Goal: Transaction & Acquisition: Purchase product/service

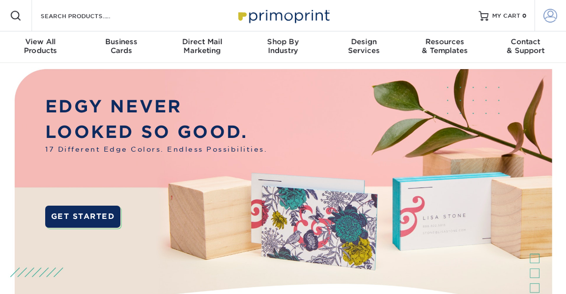
click at [546, 19] on span at bounding box center [551, 16] width 14 height 14
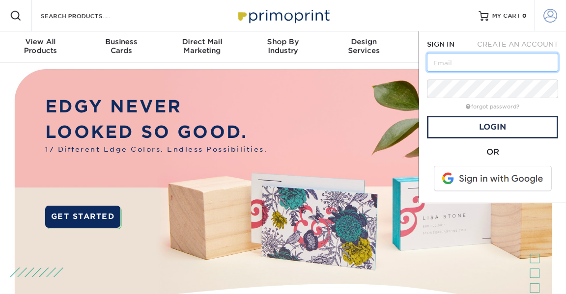
type input "[EMAIL_ADDRESS][DOMAIN_NAME]"
click at [433, 63] on input "[EMAIL_ADDRESS][DOMAIN_NAME]" at bounding box center [492, 62] width 131 height 19
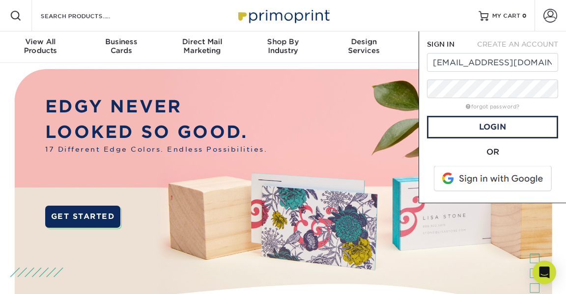
click at [471, 239] on img at bounding box center [283, 203] width 560 height 280
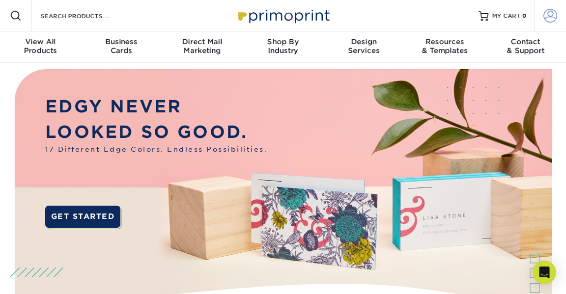
click at [548, 16] on span at bounding box center [551, 16] width 14 height 14
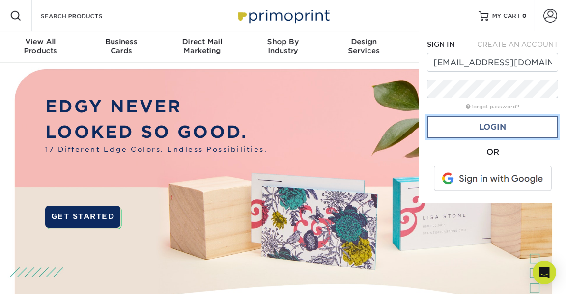
click at [438, 130] on link "Login" at bounding box center [492, 127] width 131 height 23
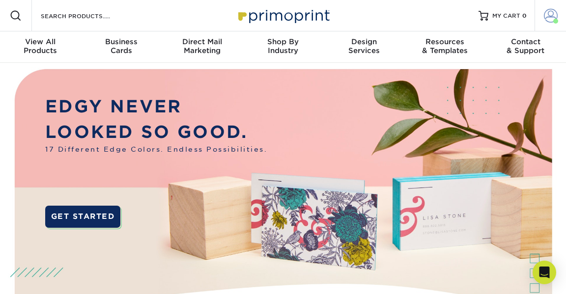
click at [553, 17] on span at bounding box center [551, 16] width 14 height 14
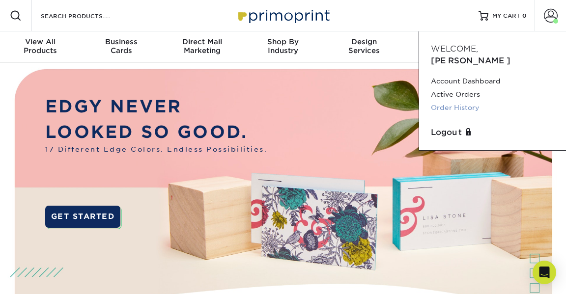
click at [448, 101] on link "Order History" at bounding box center [492, 107] width 123 height 13
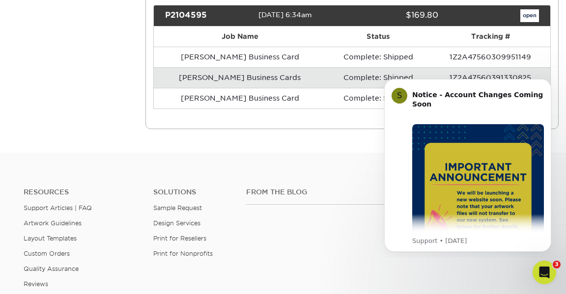
scroll to position [2465, 0]
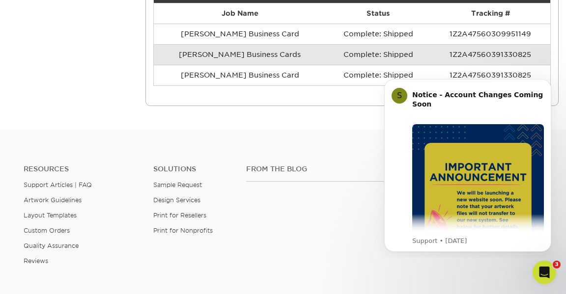
click at [454, 72] on html "S Notice - Account Changes Coming Soon ​ Past Order Files Will Not Transfer: Wh…" at bounding box center [468, 164] width 197 height 188
click at [546, 82] on icon "Dismiss notification" at bounding box center [548, 81] width 5 height 5
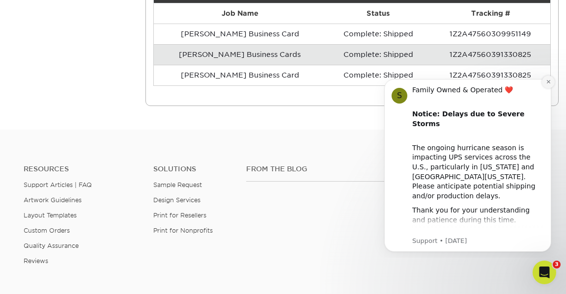
click at [542, 83] on button "Dismiss notification" at bounding box center [548, 82] width 13 height 13
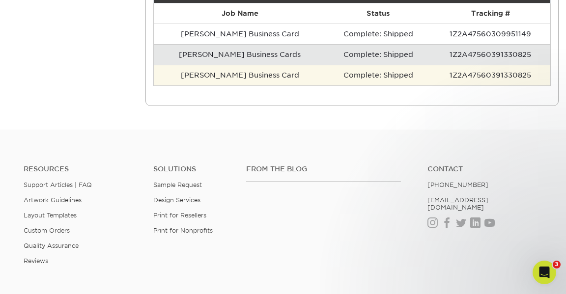
click at [483, 73] on td "1Z2A47560391330825" at bounding box center [491, 75] width 120 height 21
drag, startPoint x: 375, startPoint y: 79, endPoint x: 250, endPoint y: 79, distance: 125.3
click at [372, 80] on td "Complete: Shipped" at bounding box center [378, 75] width 104 height 21
click at [219, 78] on td "Chris Business Card" at bounding box center [240, 75] width 173 height 21
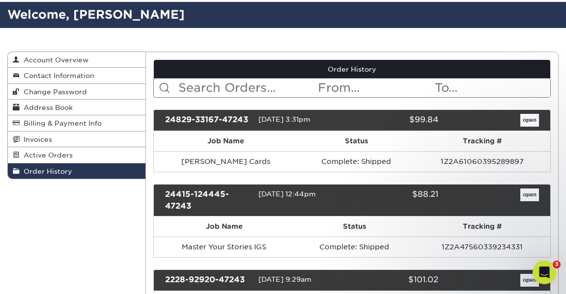
scroll to position [0, 0]
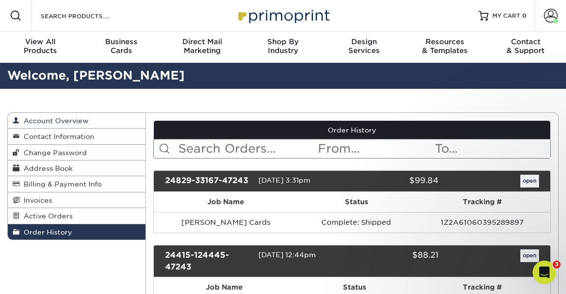
click at [53, 122] on span "Account Overview" at bounding box center [54, 121] width 69 height 8
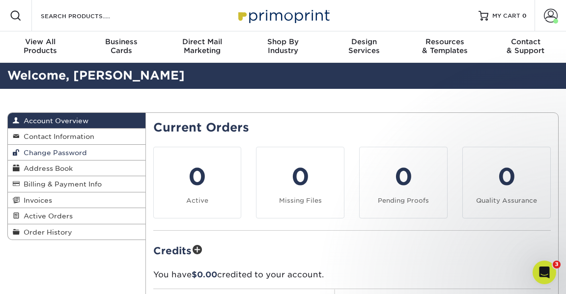
click at [43, 152] on span "Change Password" at bounding box center [53, 153] width 67 height 8
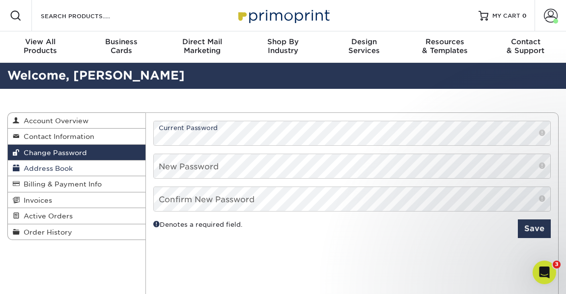
click at [40, 169] on span "Address Book" at bounding box center [46, 169] width 53 height 8
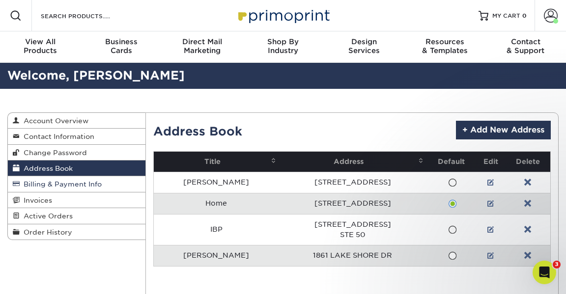
click at [42, 179] on link "Billing & Payment Info" at bounding box center [77, 184] width 138 height 16
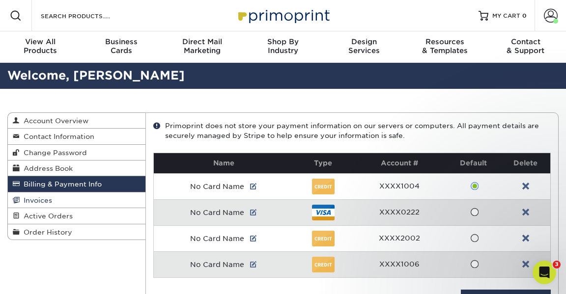
click at [45, 197] on link "Invoices" at bounding box center [77, 201] width 138 height 16
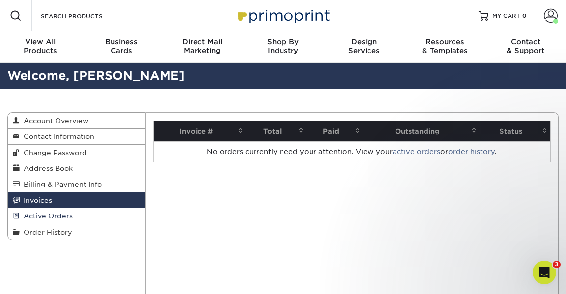
click at [48, 216] on span "Active Orders" at bounding box center [46, 216] width 53 height 8
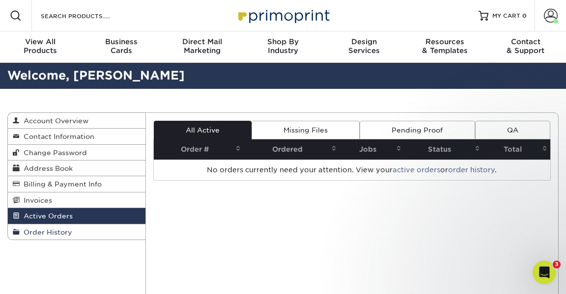
click at [50, 236] on span "Order History" at bounding box center [46, 233] width 53 height 8
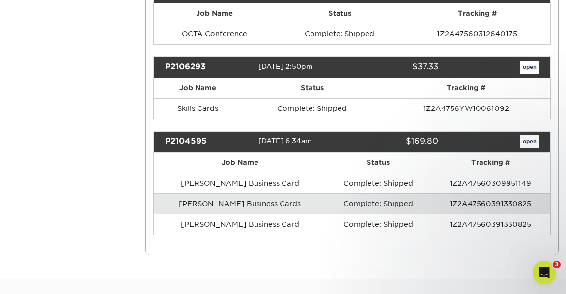
scroll to position [2323, 0]
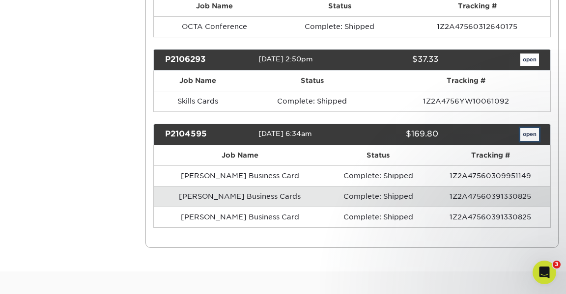
click at [529, 131] on link "open" at bounding box center [529, 134] width 19 height 13
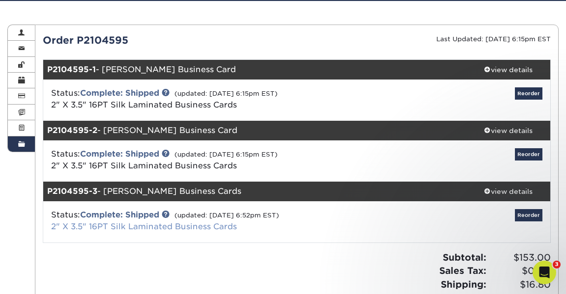
scroll to position [89, 0]
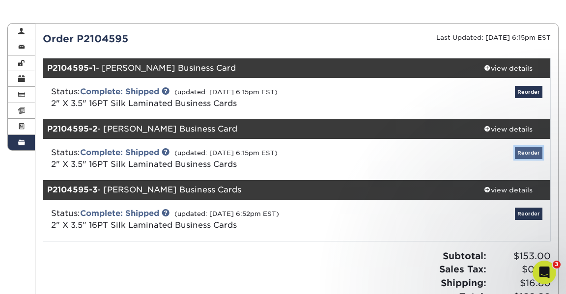
click at [523, 152] on link "Reorder" at bounding box center [529, 153] width 28 height 12
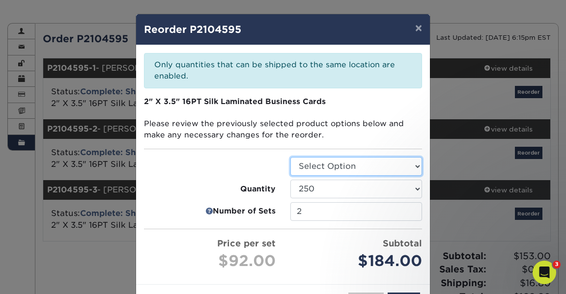
click at [321, 171] on select "Select Option Business Cards" at bounding box center [356, 166] width 132 height 19
select select "3b5148f1-0588-4f88-a218-97bcfdce65c1"
click at [290, 157] on select "Select Option Business Cards" at bounding box center [356, 166] width 132 height 19
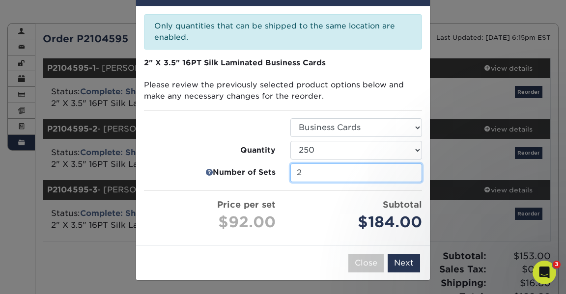
click at [410, 172] on input "2" at bounding box center [356, 173] width 132 height 19
click at [345, 171] on input "2" at bounding box center [356, 173] width 132 height 19
drag, startPoint x: 298, startPoint y: 167, endPoint x: 269, endPoint y: 165, distance: 28.6
click at [269, 165] on li "Number of Sets 2" at bounding box center [283, 173] width 293 height 19
type input "1"
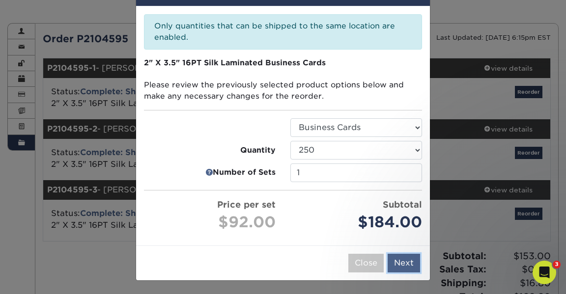
scroll to position [0, 0]
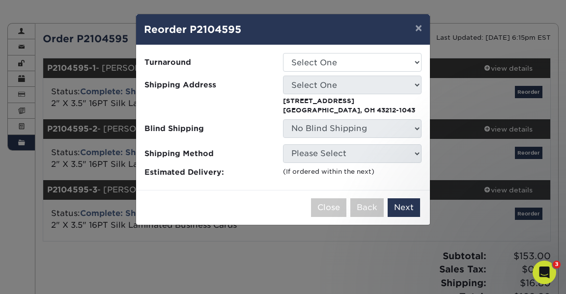
click at [306, 104] on p "1935 N Devon Rd Columbus, OH 43212-1043" at bounding box center [352, 105] width 139 height 19
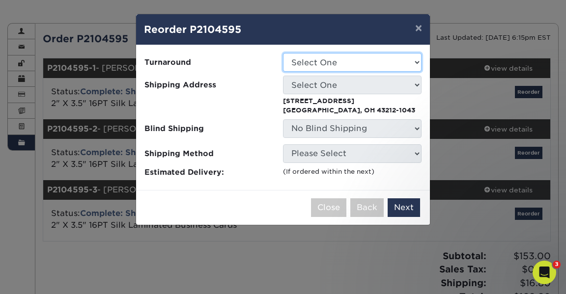
click at [326, 63] on select "Select One 2-4 Business Days 2 Day Next Business Day" at bounding box center [352, 62] width 139 height 19
select select "0f15206b-ab67-423b-be9a-1c041d3ad452"
click at [283, 53] on select "Select One 2-4 Business Days 2 Day Next Business Day" at bounding box center [352, 62] width 139 height 19
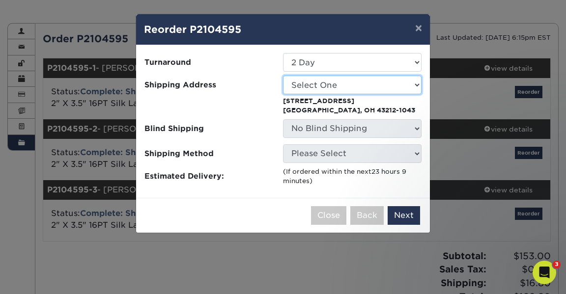
click at [335, 91] on select "Select One Home IBP Julie Wilkins" at bounding box center [352, 85] width 139 height 19
select select "92549"
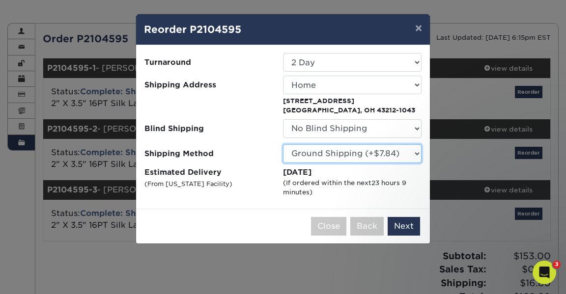
click at [396, 154] on select "Please Select Ground Shipping (+$7.84) 3 Day Shipping Service (+$20.06) 2 Day A…" at bounding box center [352, 153] width 139 height 19
click at [283, 144] on select "Please Select Ground Shipping (+$7.84) 3 Day Shipping Service (+$20.06) 2 Day A…" at bounding box center [352, 153] width 139 height 19
click at [379, 155] on select "Please Select Ground Shipping (+$7.84) 3 Day Shipping Service (+$20.06) 2 Day A…" at bounding box center [352, 153] width 139 height 19
select select "13"
click at [283, 144] on select "Please Select Ground Shipping (+$7.84) 3 Day Shipping Service (+$20.06) 2 Day A…" at bounding box center [352, 153] width 139 height 19
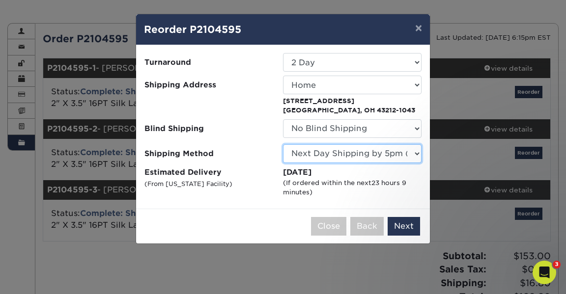
click at [348, 152] on select "Please Select Ground Shipping (+$7.84) 3 Day Shipping Service (+$20.06) 2 Day A…" at bounding box center [352, 153] width 139 height 19
click at [283, 144] on select "Please Select Ground Shipping (+$7.84) 3 Day Shipping Service (+$20.06) 2 Day A…" at bounding box center [352, 153] width 139 height 19
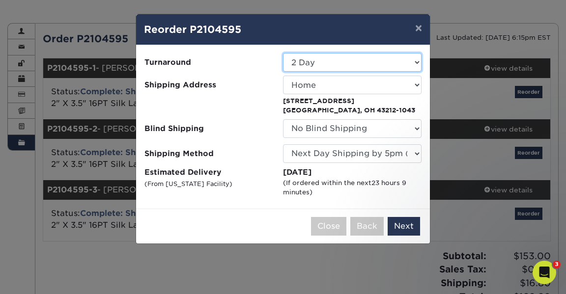
click at [365, 64] on select "Select One 2-4 Business Days 2 Day Next Business Day" at bounding box center [352, 62] width 139 height 19
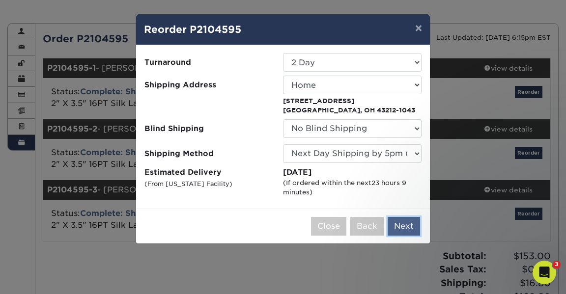
click at [404, 225] on button "Next" at bounding box center [404, 226] width 32 height 19
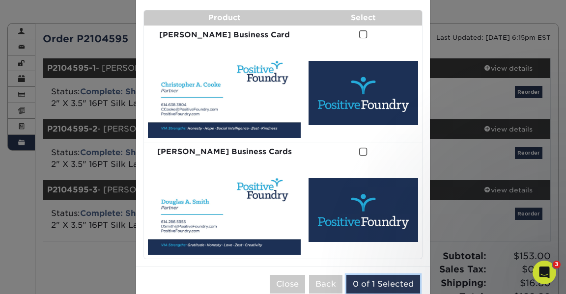
scroll to position [65, 0]
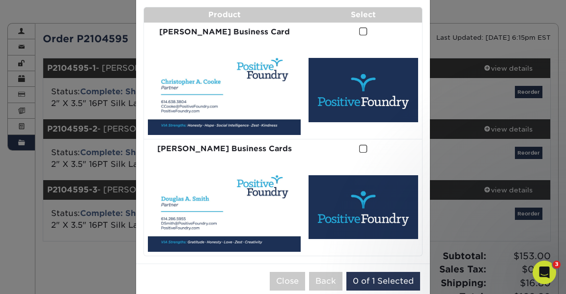
click at [349, 83] on img at bounding box center [364, 90] width 110 height 64
click at [359, 33] on span at bounding box center [363, 31] width 8 height 9
click at [0, 0] on input "checkbox" at bounding box center [0, 0] width 0 height 0
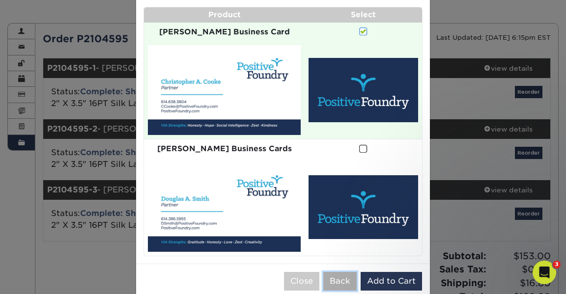
click at [347, 272] on button "Back" at bounding box center [339, 281] width 33 height 19
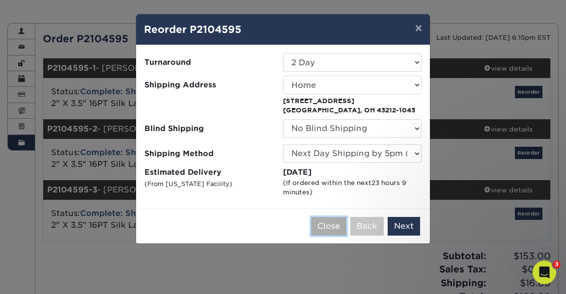
click at [327, 225] on button "Close" at bounding box center [328, 226] width 35 height 19
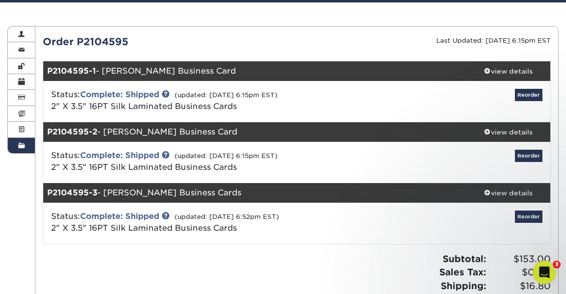
scroll to position [87, 0]
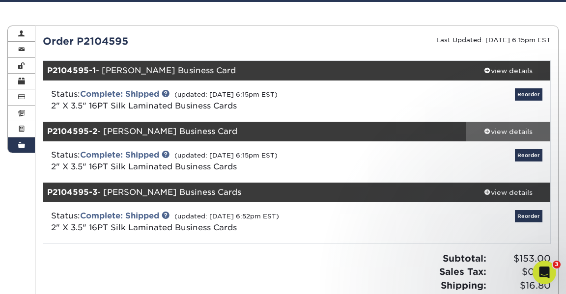
click at [493, 129] on div "view details" at bounding box center [508, 132] width 85 height 10
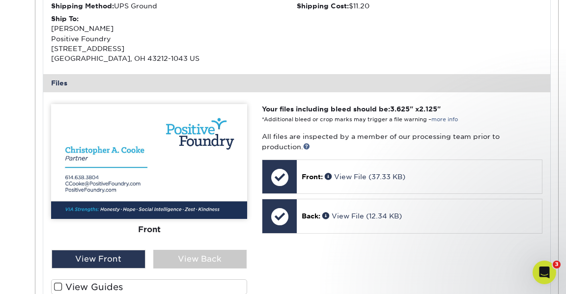
scroll to position [470, 0]
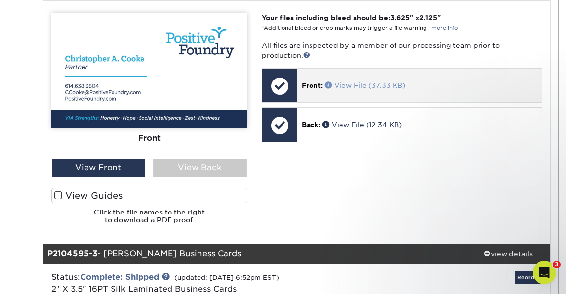
click at [362, 86] on link "View File (37.33 KB)" at bounding box center [365, 86] width 81 height 8
click at [363, 87] on link "View File (37.33 KB)" at bounding box center [365, 86] width 81 height 8
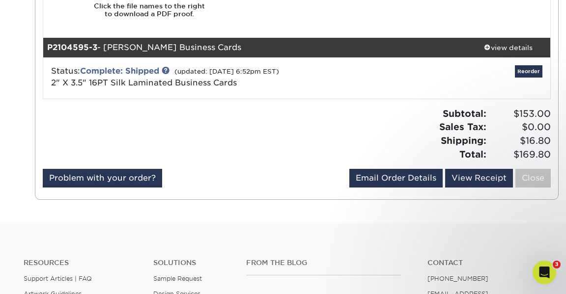
scroll to position [679, 0]
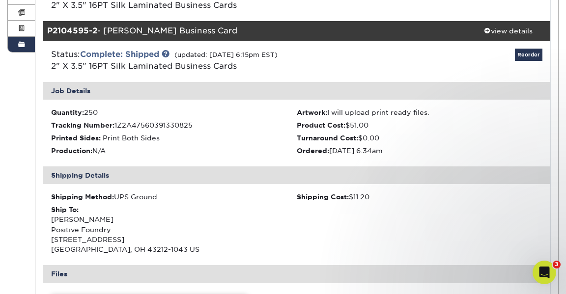
scroll to position [190, 0]
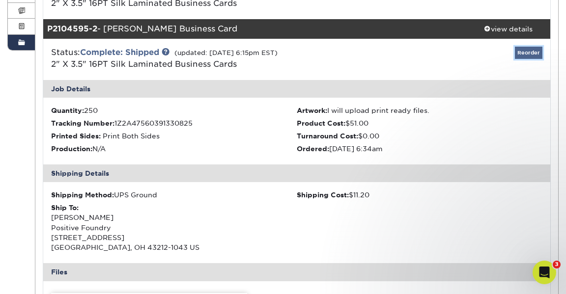
click at [524, 54] on link "Reorder" at bounding box center [529, 53] width 28 height 12
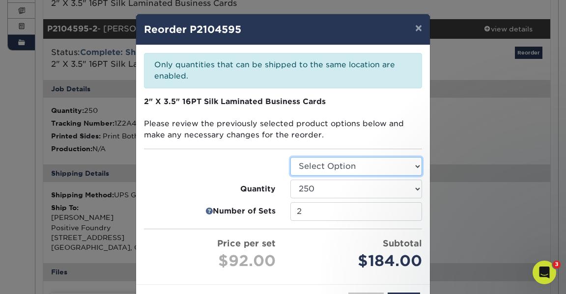
click at [367, 166] on select "Select Option Business Cards" at bounding box center [356, 166] width 132 height 19
select select "3b5148f1-0588-4f88-a218-97bcfdce65c1"
click at [290, 157] on select "Select Option Business Cards" at bounding box center [356, 166] width 132 height 19
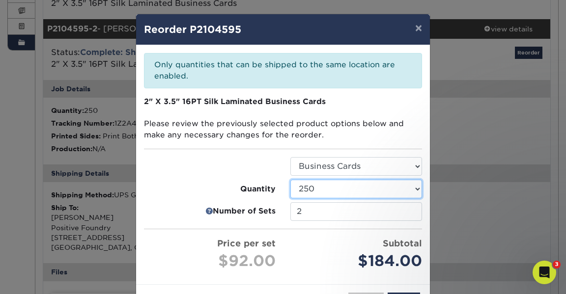
click at [346, 194] on select "25 50 75 100 250 500 1000 2500" at bounding box center [356, 189] width 132 height 19
click at [290, 180] on select "25 50 75 100 250 500 1000 2500" at bounding box center [356, 189] width 132 height 19
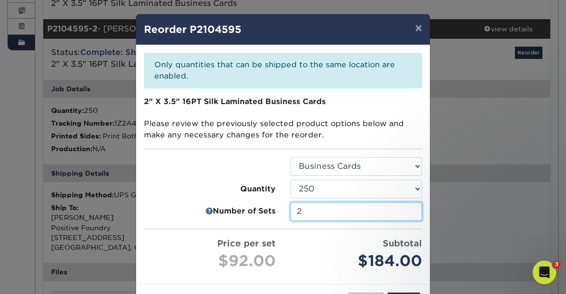
click at [336, 219] on input "2" at bounding box center [356, 211] width 132 height 19
drag, startPoint x: 319, startPoint y: 215, endPoint x: 274, endPoint y: 214, distance: 45.2
click at [275, 215] on li "Number of Sets 2" at bounding box center [283, 211] width 293 height 19
type input "1"
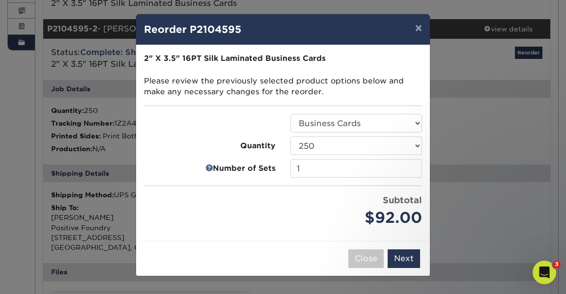
scroll to position [0, 0]
click at [403, 258] on button "Next" at bounding box center [404, 259] width 32 height 19
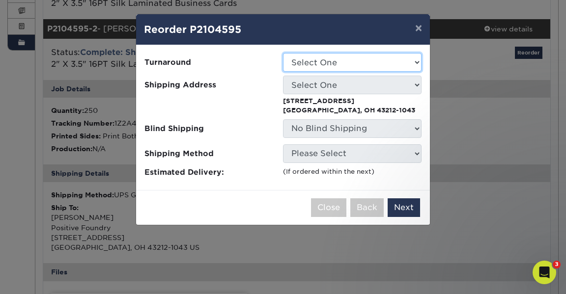
click at [316, 63] on select "Select One 2-4 Business Days 2 Day Next Business Day" at bounding box center [352, 62] width 139 height 19
select select "75495d5f-2f89-49bb-a186-824331e501c3"
click at [283, 53] on select "Select One 2-4 Business Days 2 Day Next Business Day" at bounding box center [352, 62] width 139 height 19
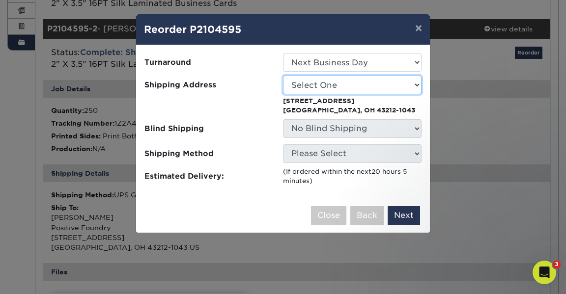
click at [318, 87] on select "Select One Home IBP Julie Wilkins" at bounding box center [352, 85] width 139 height 19
select select "92549"
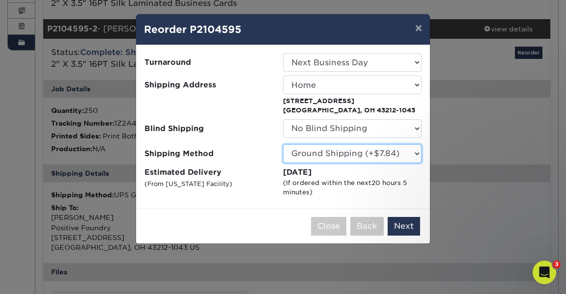
click at [329, 153] on select "Please Select Ground Shipping (+$7.84) 3 Day Shipping Service (+$20.06) 2 Day A…" at bounding box center [352, 153] width 139 height 19
select select "02"
click at [283, 144] on select "Please Select Ground Shipping (+$7.84) 3 Day Shipping Service (+$20.06) 2 Day A…" at bounding box center [352, 153] width 139 height 19
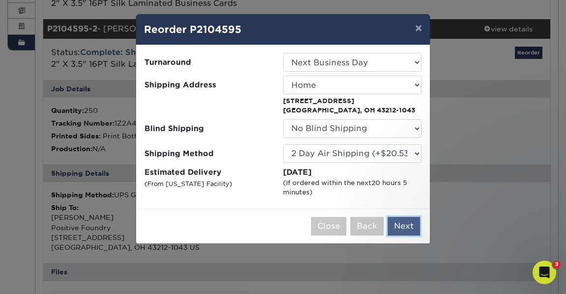
click at [404, 227] on button "Next" at bounding box center [404, 226] width 32 height 19
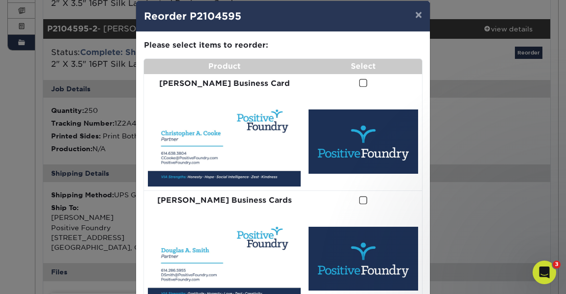
scroll to position [14, 0]
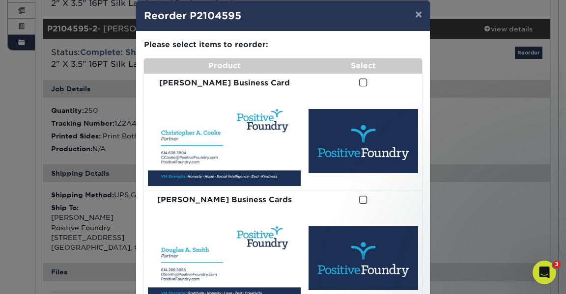
click at [359, 82] on span at bounding box center [363, 82] width 8 height 9
click at [0, 0] on input "checkbox" at bounding box center [0, 0] width 0 height 0
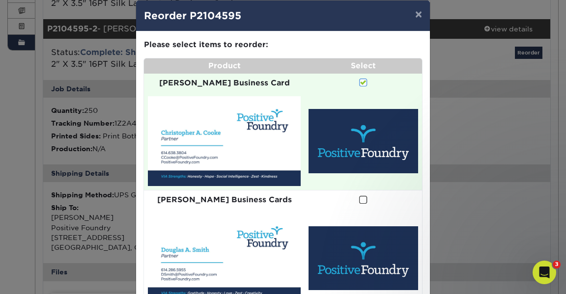
scroll to position [65, 0]
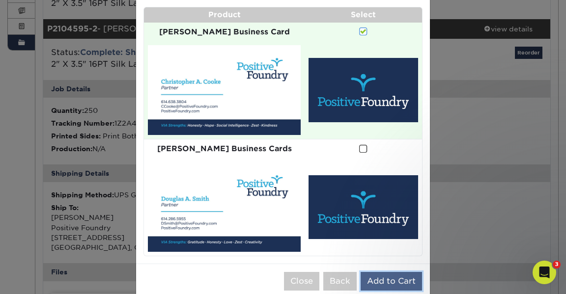
click at [396, 272] on button "Add to Cart" at bounding box center [391, 281] width 61 height 19
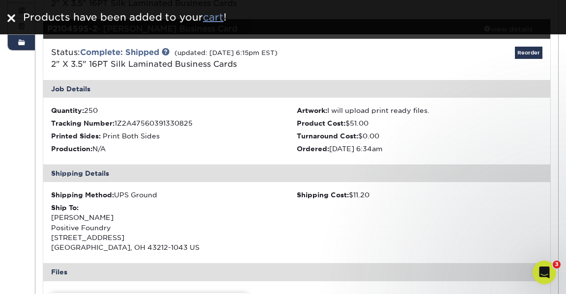
click at [213, 14] on u "cart" at bounding box center [213, 17] width 21 height 12
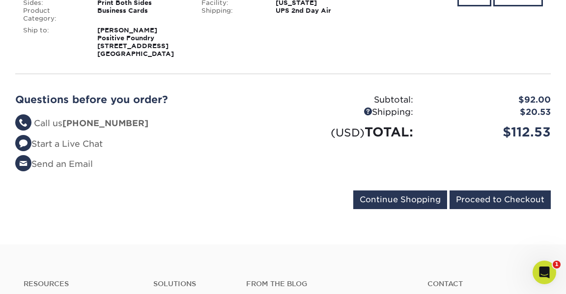
scroll to position [224, 0]
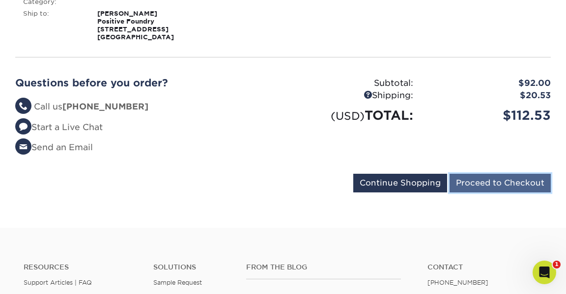
click at [486, 185] on input "Proceed to Checkout" at bounding box center [500, 183] width 101 height 19
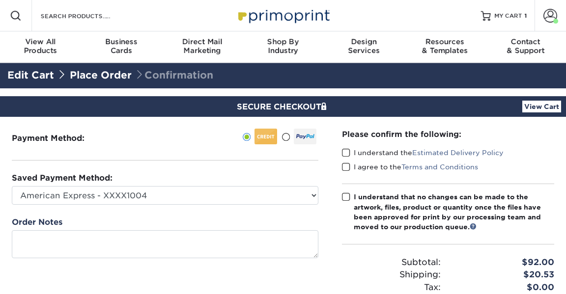
click at [351, 152] on label "I understand the Estimated Delivery Policy" at bounding box center [423, 153] width 162 height 10
click at [0, 0] on input "I understand the Estimated Delivery Policy" at bounding box center [0, 0] width 0 height 0
click at [346, 165] on span at bounding box center [346, 167] width 8 height 9
click at [0, 0] on input "I agree to the Terms and Conditions" at bounding box center [0, 0] width 0 height 0
click at [348, 196] on span at bounding box center [346, 197] width 8 height 9
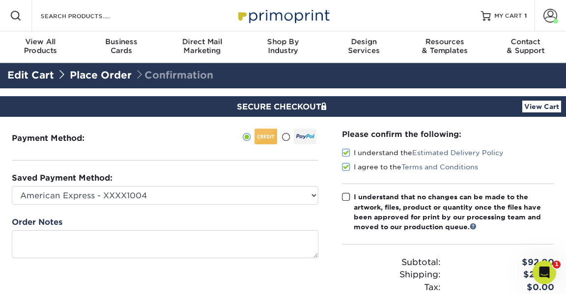
click at [0, 0] on input "I understand that no changes can be made to the artwork, files, product or quan…" at bounding box center [0, 0] width 0 height 0
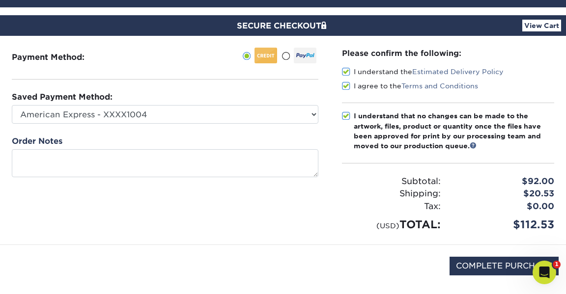
scroll to position [109, 0]
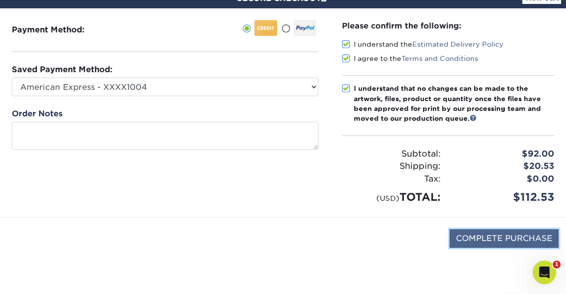
click at [487, 238] on input "COMPLETE PURCHASE" at bounding box center [504, 239] width 109 height 19
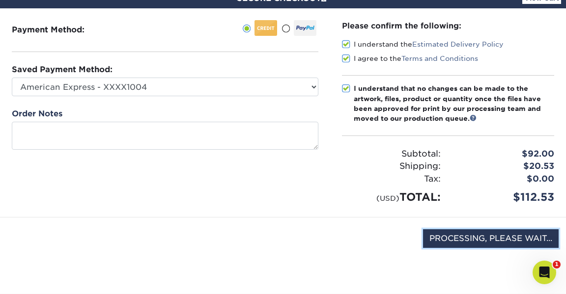
type input "COMPLETE PURCHASE"
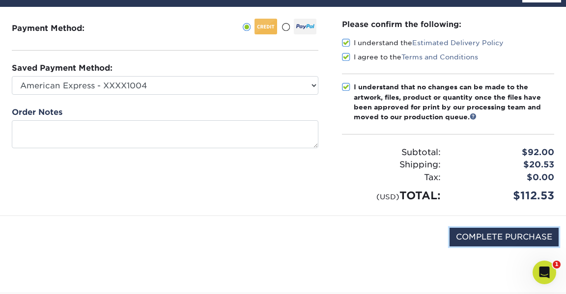
scroll to position [112, 0]
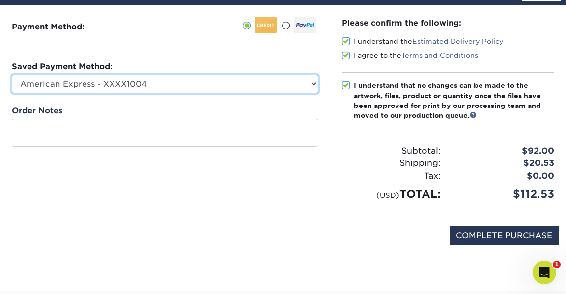
click at [271, 87] on select "American Express - XXXX1004 Visa - XXXX0222 American Express - XXXX2002 America…" at bounding box center [165, 84] width 307 height 19
select select "69009"
click at [12, 75] on select "American Express - XXXX1004 Visa - XXXX0222 American Express - XXXX2002 America…" at bounding box center [165, 84] width 307 height 19
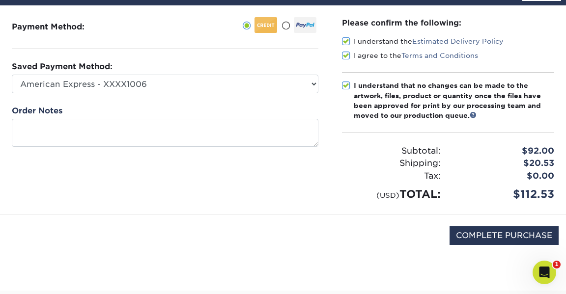
click at [232, 114] on div "Order Notes" at bounding box center [165, 126] width 307 height 42
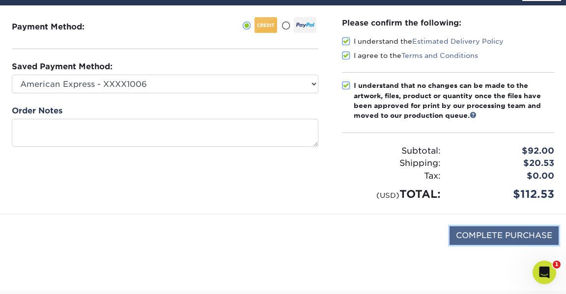
click at [480, 232] on input "COMPLETE PURCHASE" at bounding box center [504, 236] width 109 height 19
type input "PROCESSING, PLEASE WAIT..."
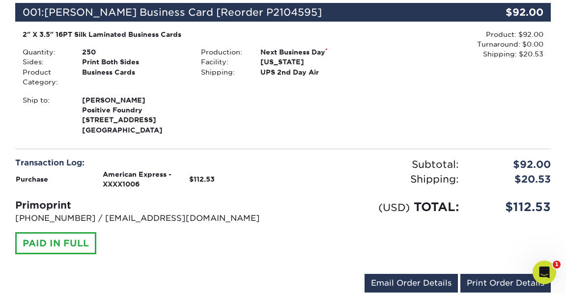
scroll to position [253, 0]
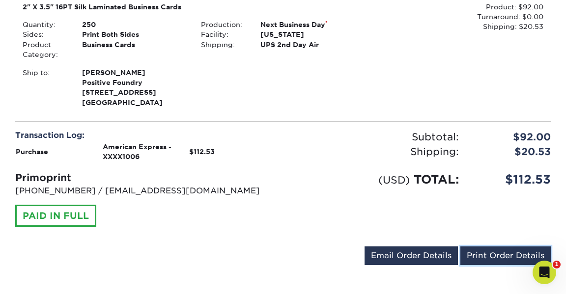
drag, startPoint x: 491, startPoint y: 255, endPoint x: 379, endPoint y: 100, distance: 191.2
click at [491, 255] on link "Print Order Details" at bounding box center [506, 256] width 90 height 19
